Goal: Feedback & Contribution: Submit feedback/report problem

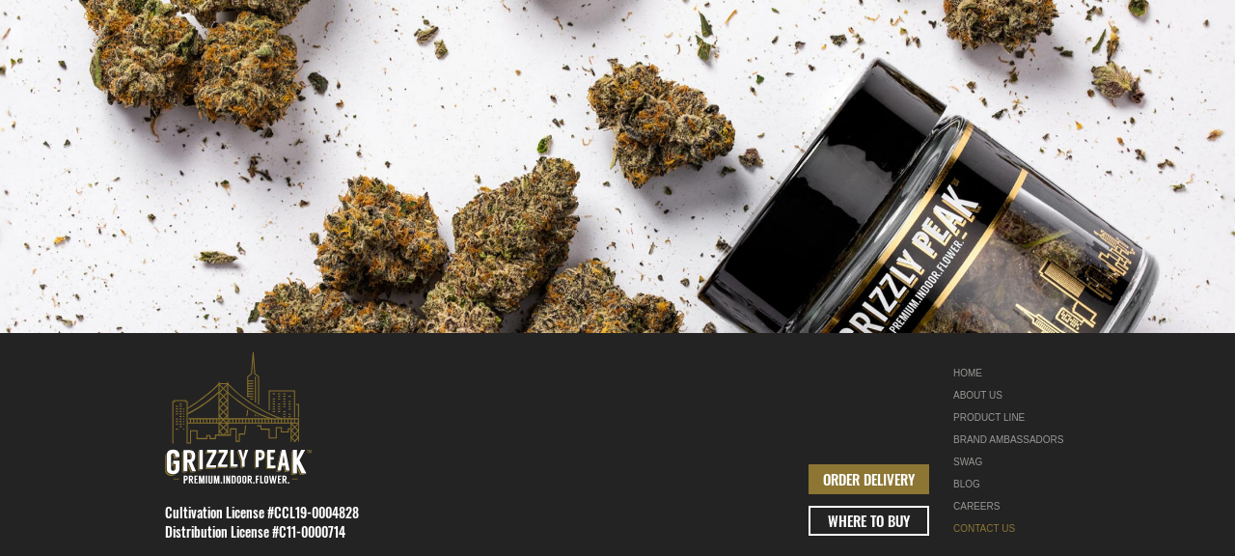
scroll to position [1021, 0]
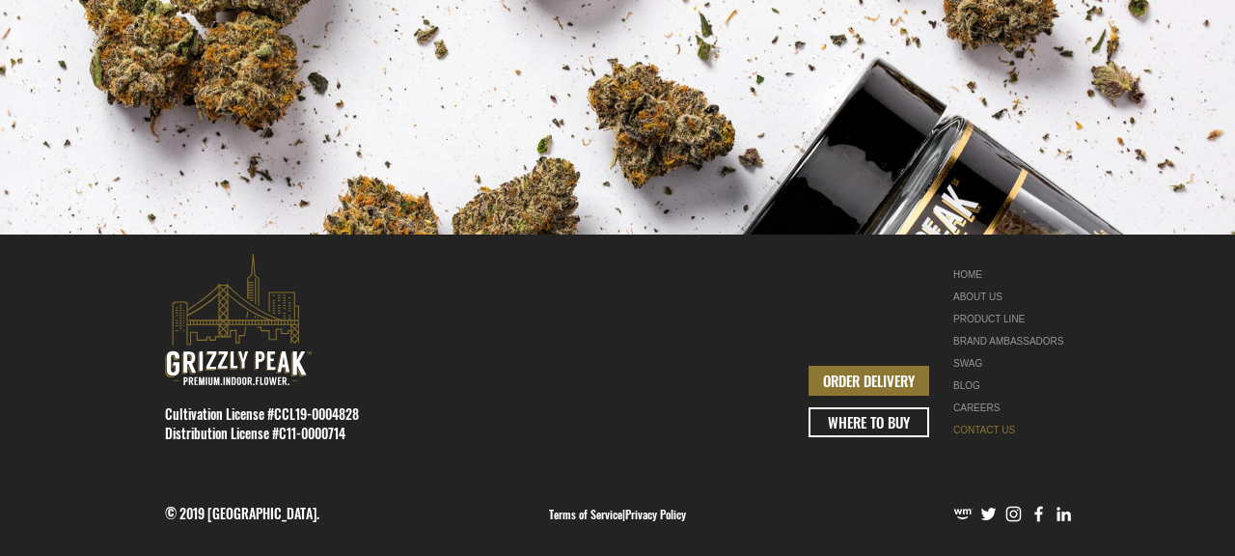
click at [1011, 428] on link "CONTACT US" at bounding box center [1015, 430] width 122 height 22
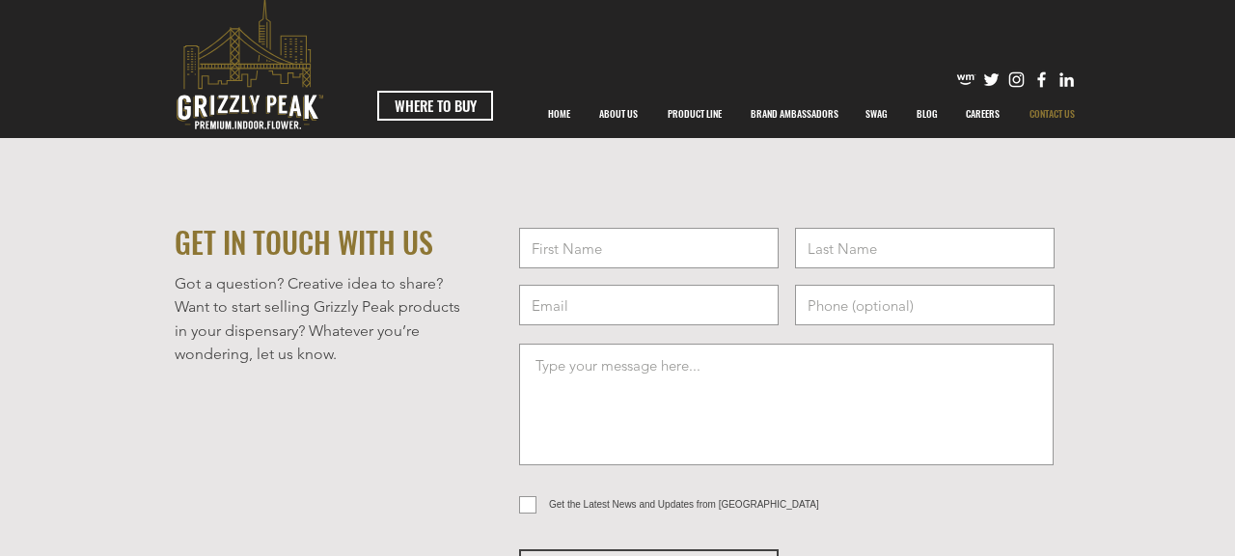
scroll to position [0, 0]
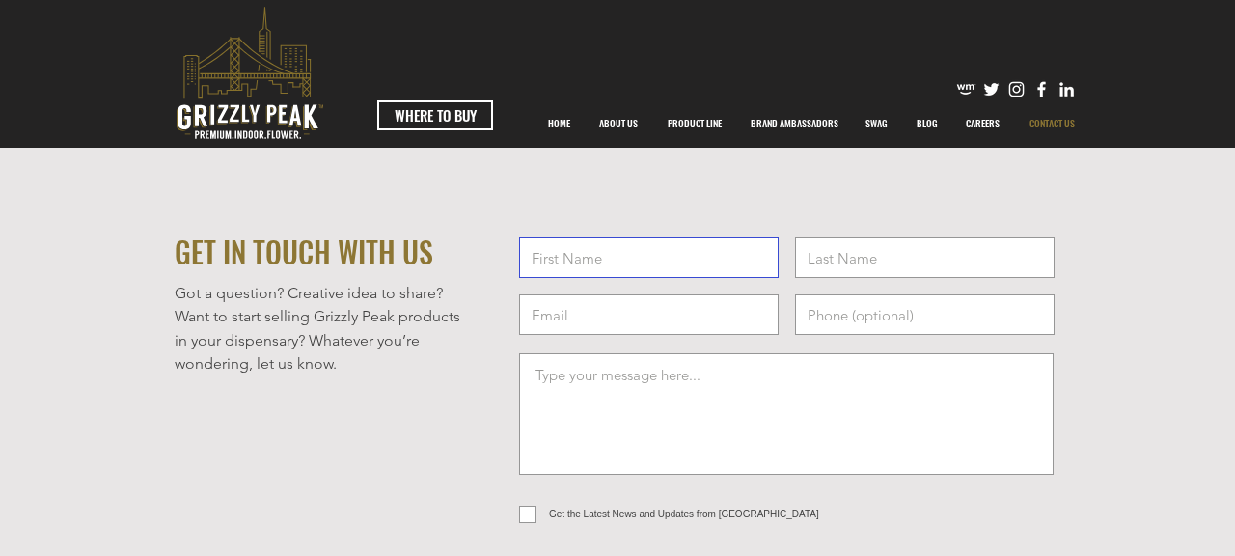
click at [699, 249] on input "text" at bounding box center [649, 257] width 260 height 41
type input "[PERSON_NAME]"
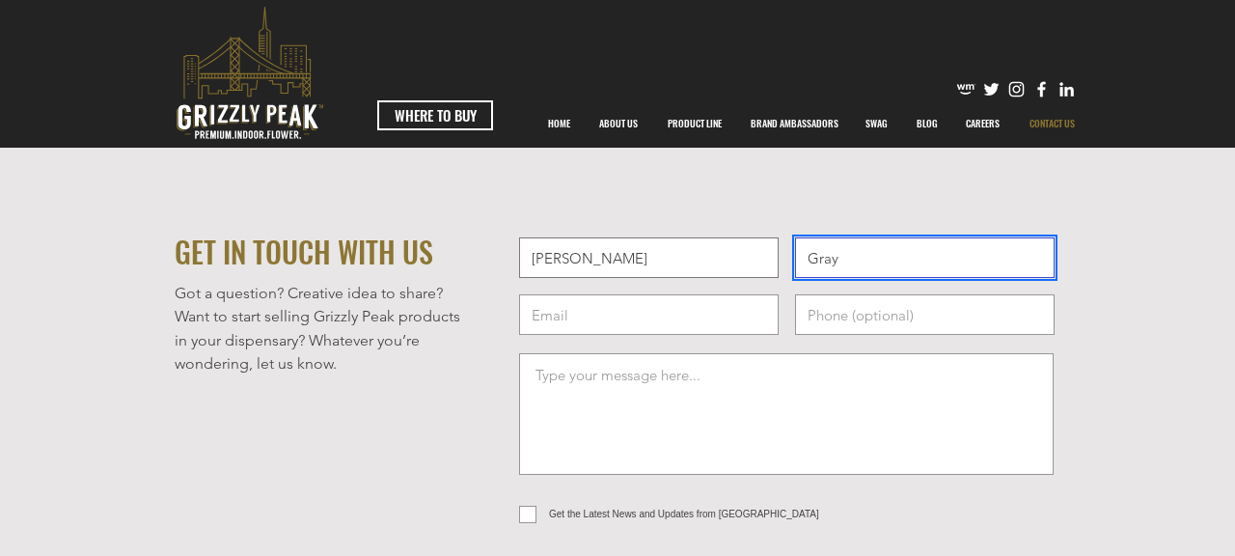
type input "Gray"
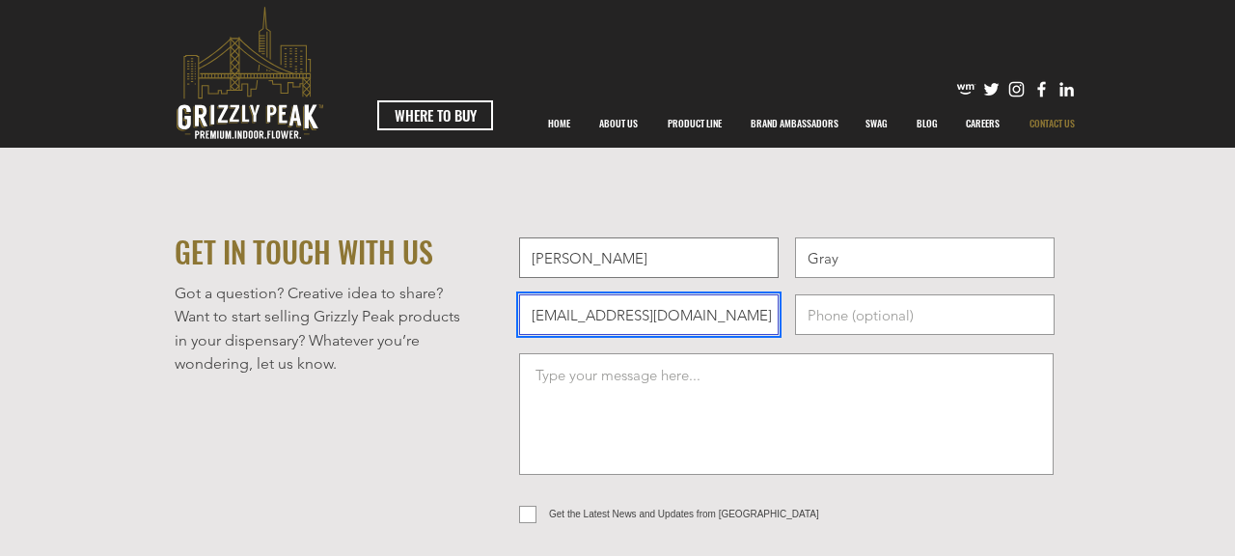
type input "[EMAIL_ADDRESS][DOMAIN_NAME]"
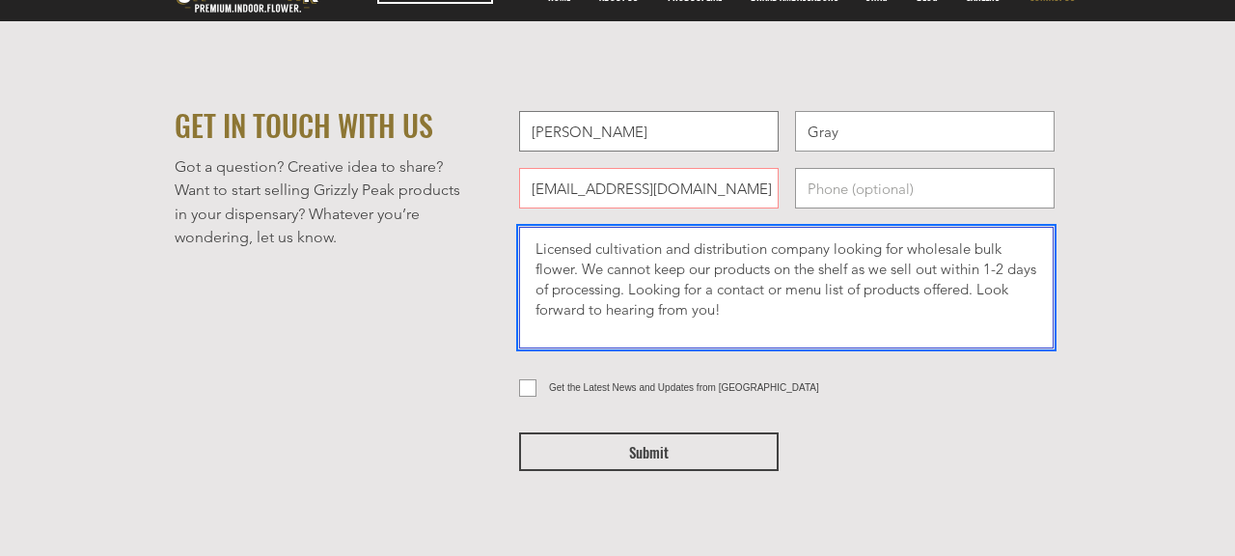
scroll to position [129, 0]
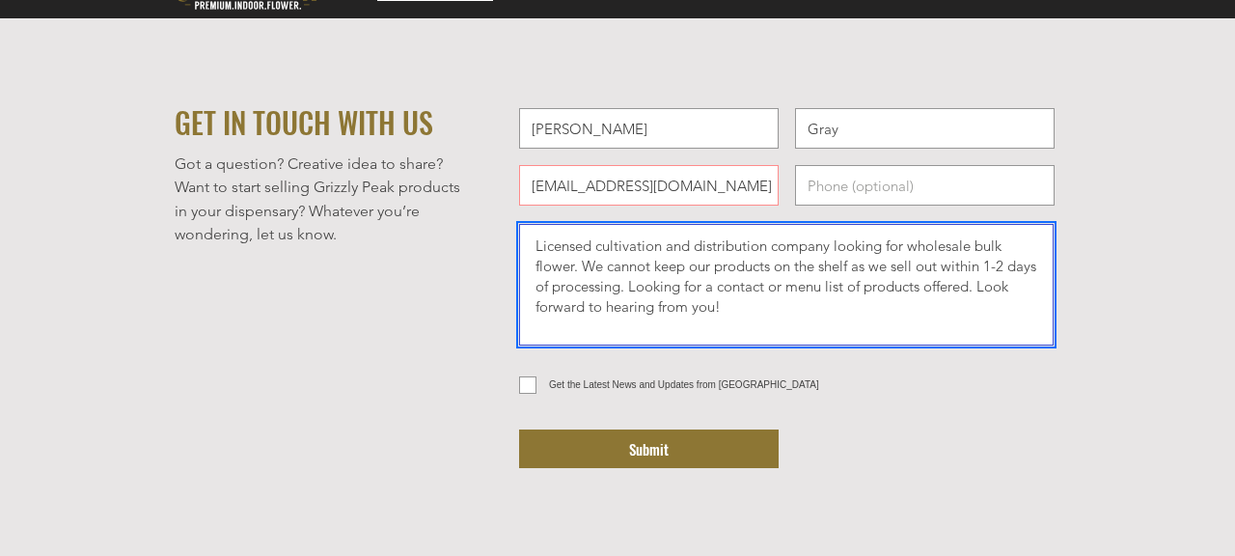
type textarea "Licensed cultivation and distribution company looking for wholesale bulk flower…"
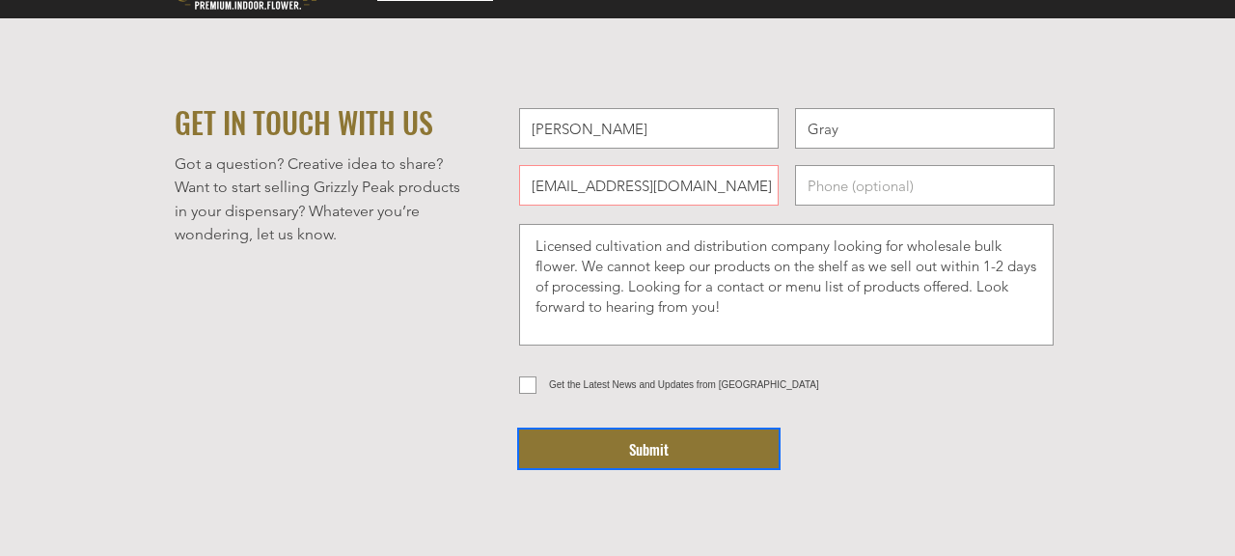
click at [627, 450] on button "Submit" at bounding box center [649, 448] width 260 height 39
